Goal: Task Accomplishment & Management: Manage account settings

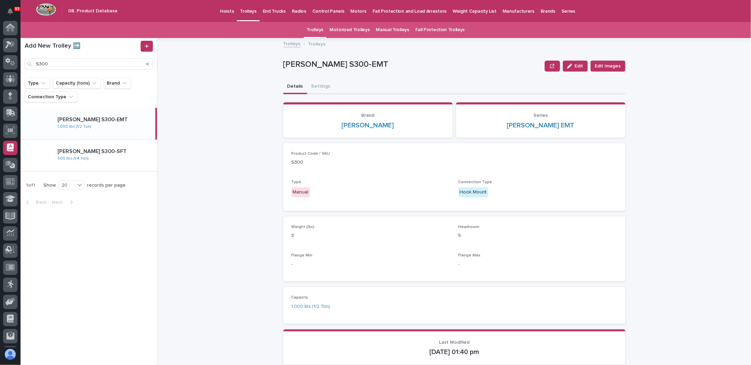
scroll to position [33, 0]
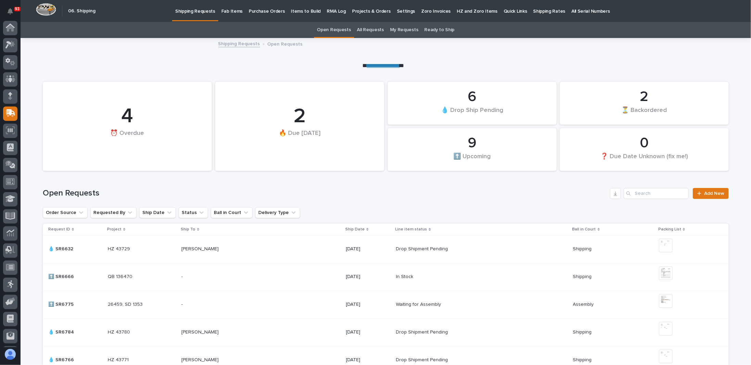
click at [61, 8] on div "06. Shipping" at bounding box center [64, 11] width 61 height 23
click at [48, 11] on img at bounding box center [46, 9] width 20 height 13
click at [12, 32] on div at bounding box center [10, 28] width 14 height 14
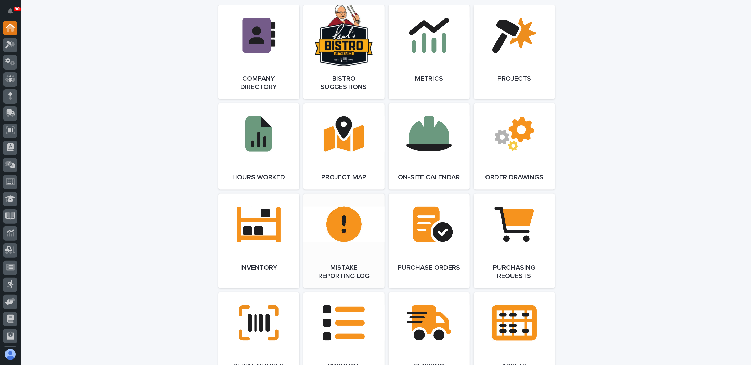
scroll to position [581, 0]
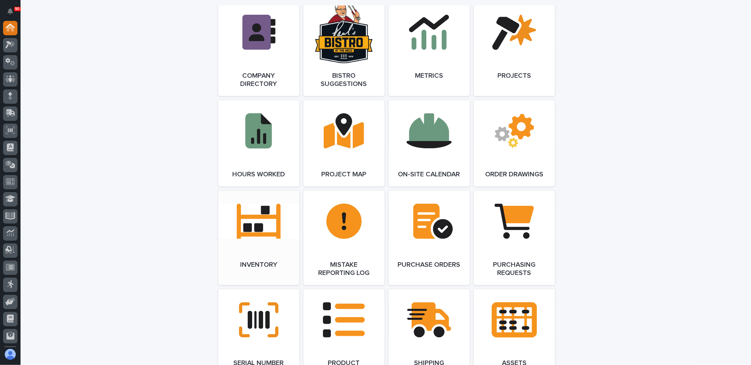
click at [251, 238] on span "Open Link" at bounding box center [259, 237] width 22 height 5
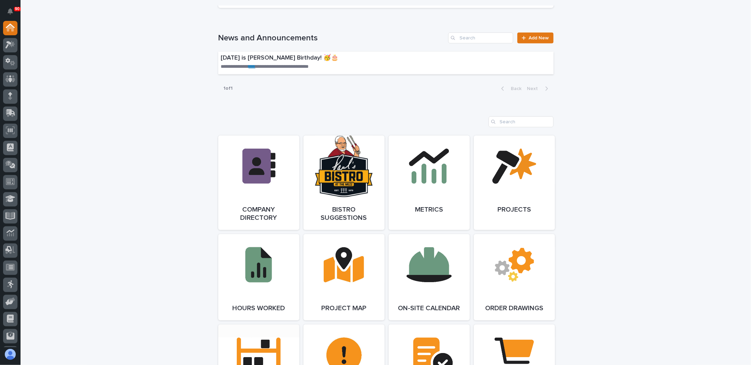
scroll to position [308, 0]
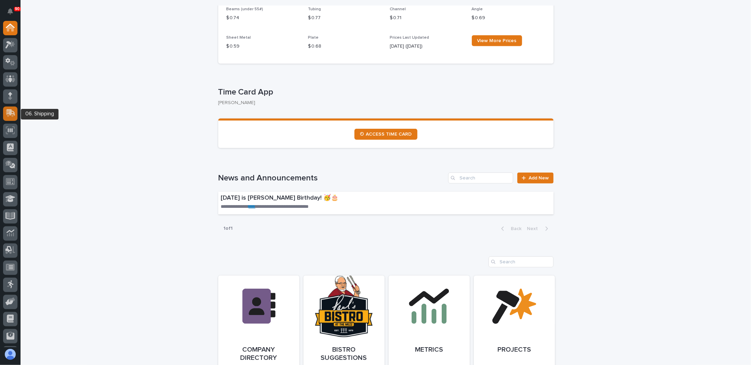
click at [12, 120] on div at bounding box center [10, 113] width 14 height 14
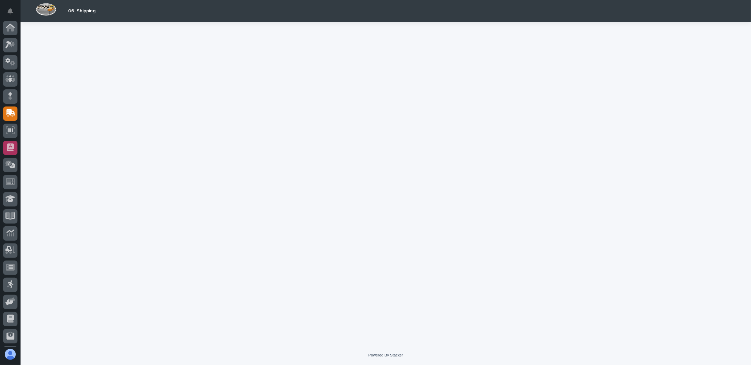
scroll to position [33, 0]
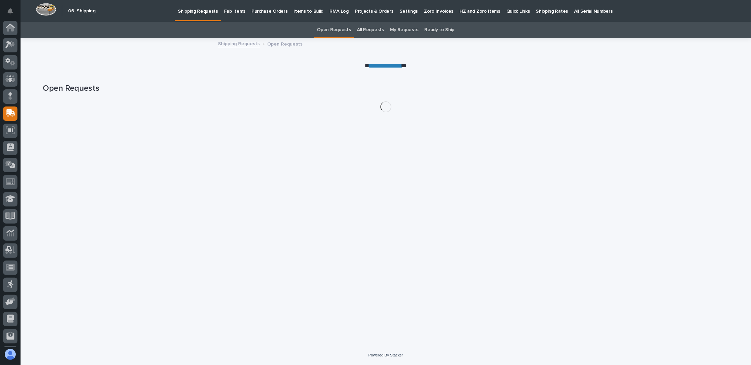
scroll to position [33, 0]
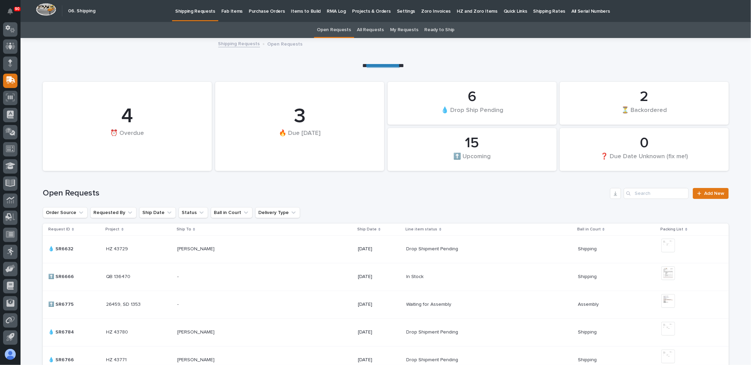
click at [225, 9] on p "Fab Items" at bounding box center [231, 7] width 21 height 14
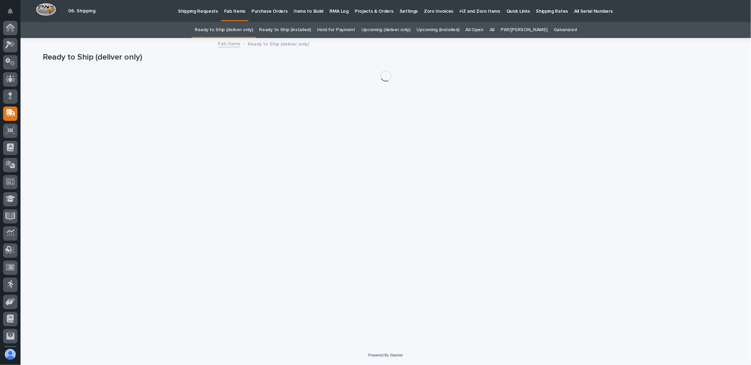
scroll to position [33, 0]
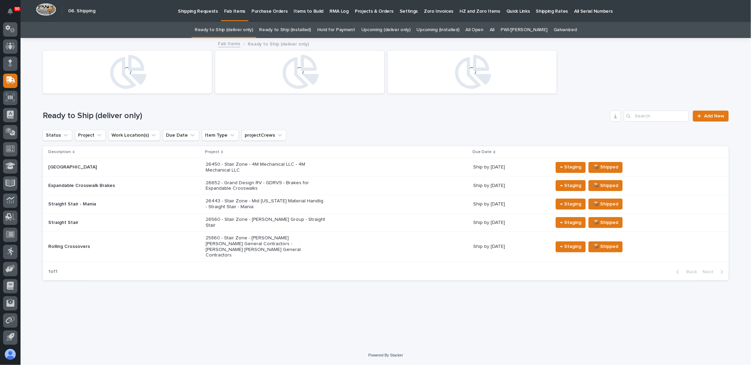
click at [494, 30] on link "All" at bounding box center [491, 30] width 5 height 16
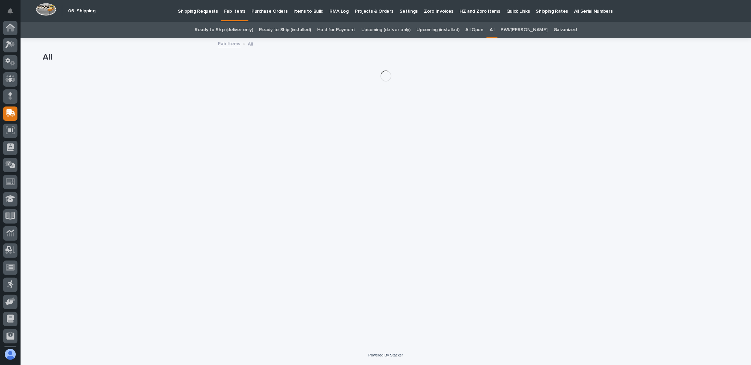
scroll to position [33, 0]
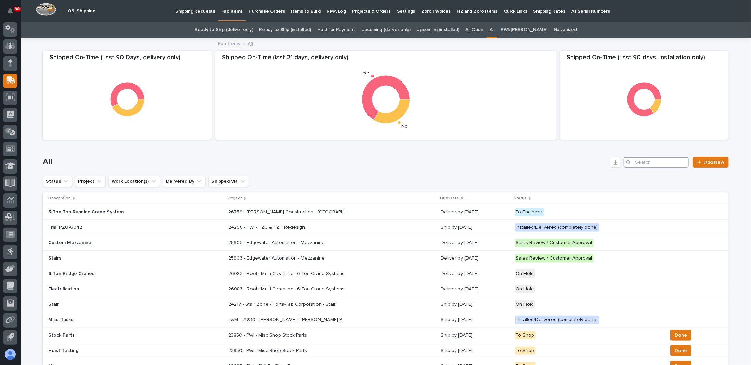
click at [654, 164] on input "Search" at bounding box center [655, 162] width 65 height 11
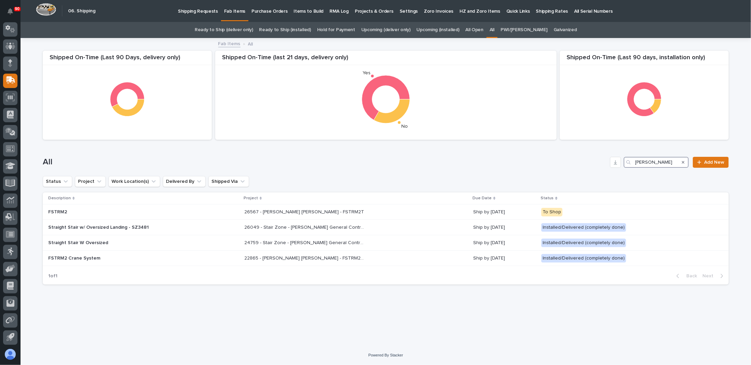
type input "henson"
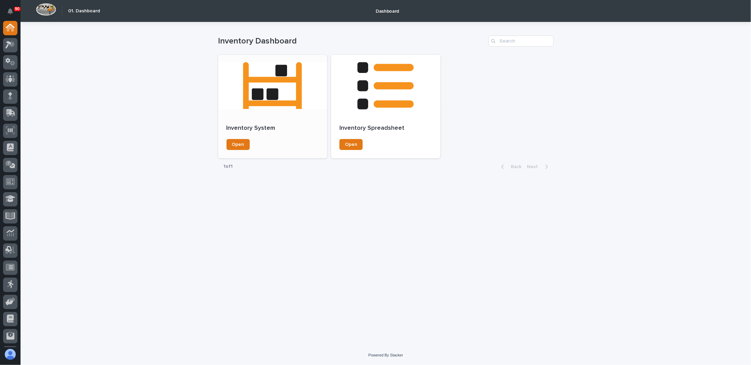
click at [267, 108] on div at bounding box center [272, 86] width 109 height 62
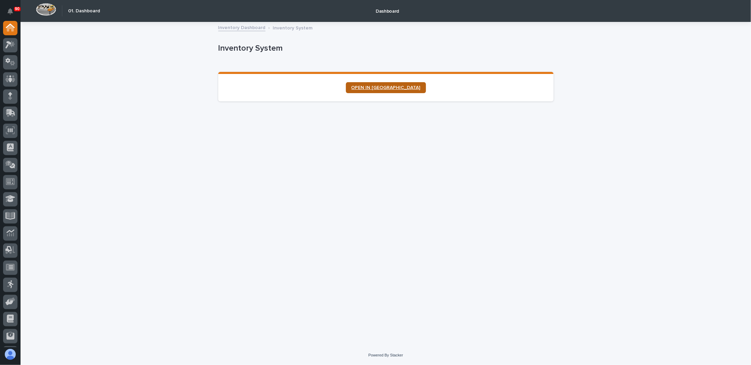
click at [384, 84] on link "OPEN IN NEW TAB" at bounding box center [386, 87] width 80 height 11
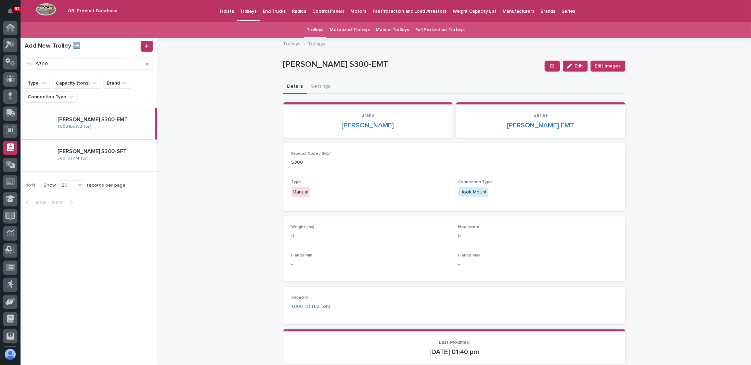
scroll to position [33, 0]
click at [266, 7] on p "End Trucks" at bounding box center [274, 7] width 23 height 14
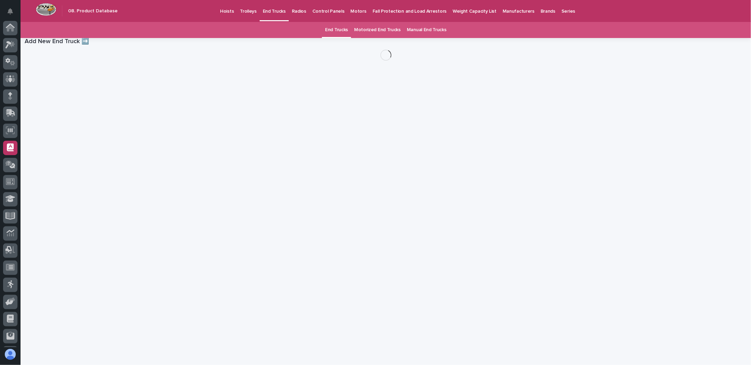
scroll to position [33, 0]
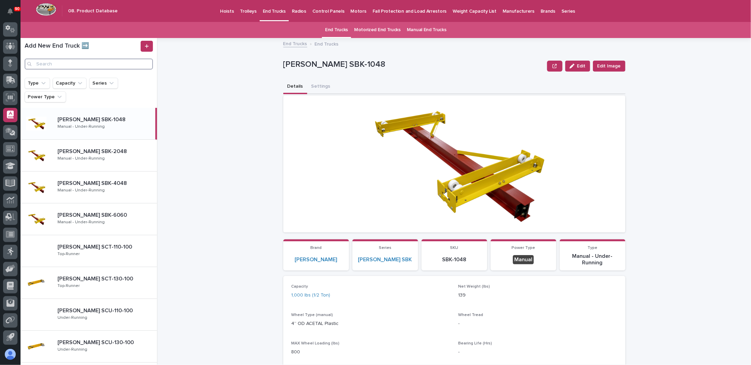
click at [62, 64] on input "Search" at bounding box center [89, 63] width 128 height 11
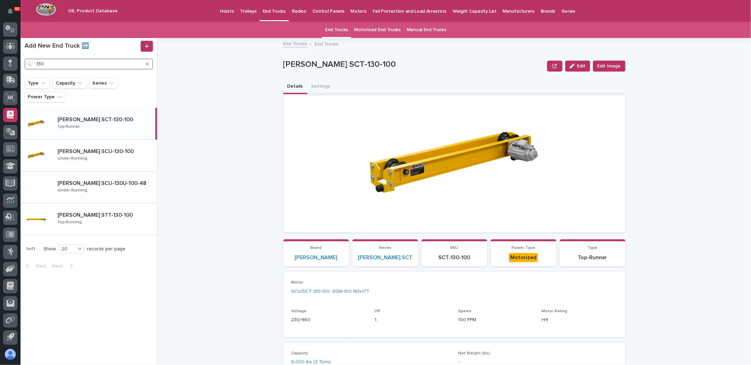
type input "130"
click at [91, 189] on div "Starke SCU-130U-100-48 Starke SCU-130U-100-48 Under-Running" at bounding box center [104, 187] width 105 height 20
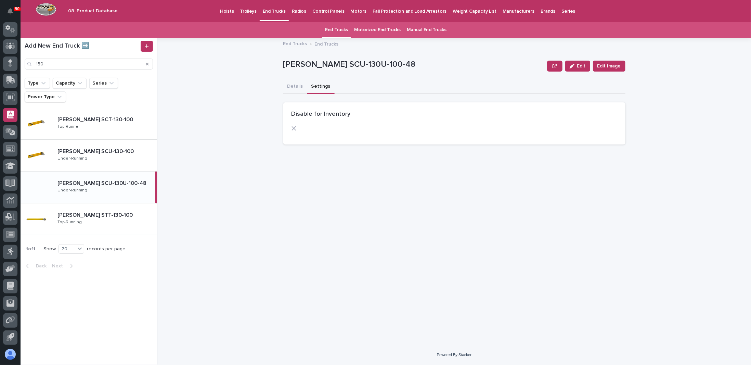
click at [319, 87] on button "Settings" at bounding box center [320, 87] width 27 height 14
click at [294, 129] on icon at bounding box center [293, 128] width 4 height 4
drag, startPoint x: 582, startPoint y: 65, endPoint x: 561, endPoint y: 71, distance: 22.1
click at [582, 65] on span "Edit" at bounding box center [581, 66] width 9 height 5
click at [293, 130] on span at bounding box center [293, 128] width 5 height 5
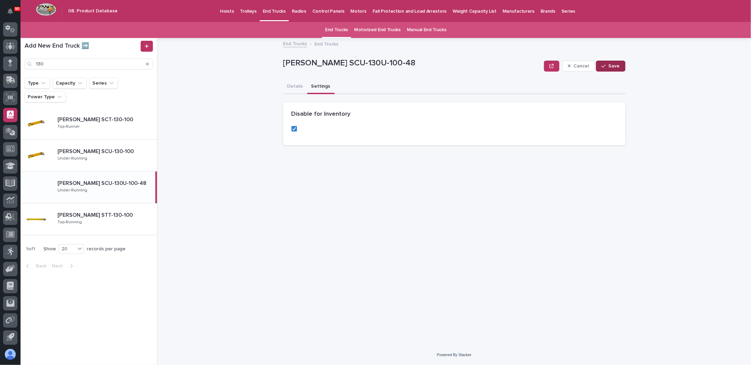
click at [613, 67] on span "Save" at bounding box center [613, 66] width 11 height 5
click at [297, 83] on button "Details" at bounding box center [295, 87] width 24 height 14
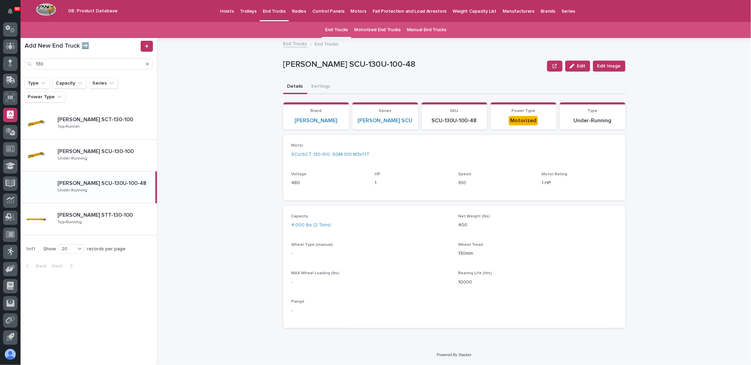
click at [209, 88] on div "End Trucks End Trucks Starke SCU-130U-100-48 Edit Edit Image Starke SCU-130U-10…" at bounding box center [458, 201] width 585 height 326
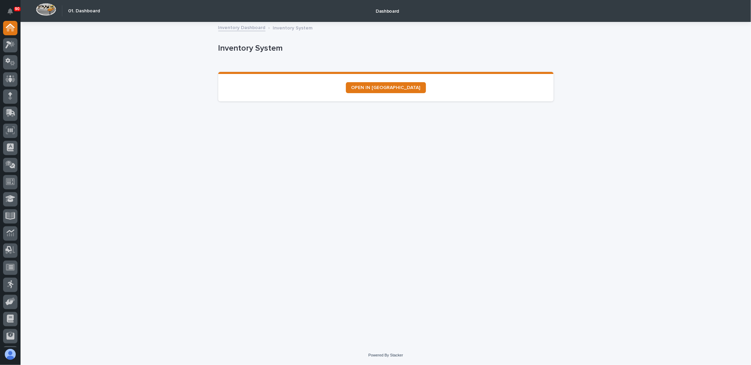
click at [388, 80] on section "OPEN IN [GEOGRAPHIC_DATA]" at bounding box center [385, 86] width 335 height 29
click at [389, 83] on link "OPEN IN [GEOGRAPHIC_DATA]" at bounding box center [386, 87] width 80 height 11
